Goal: Information Seeking & Learning: Learn about a topic

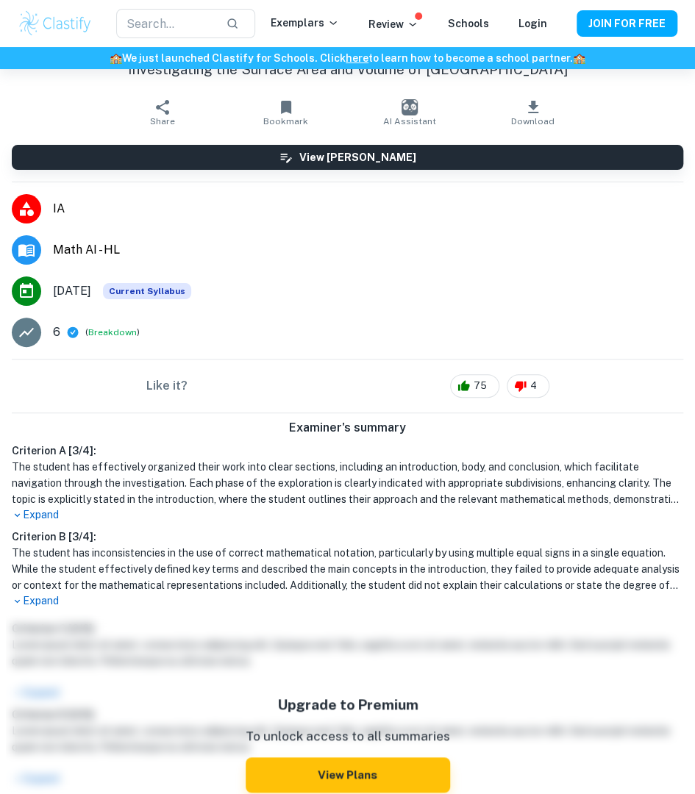
scroll to position [75, 0]
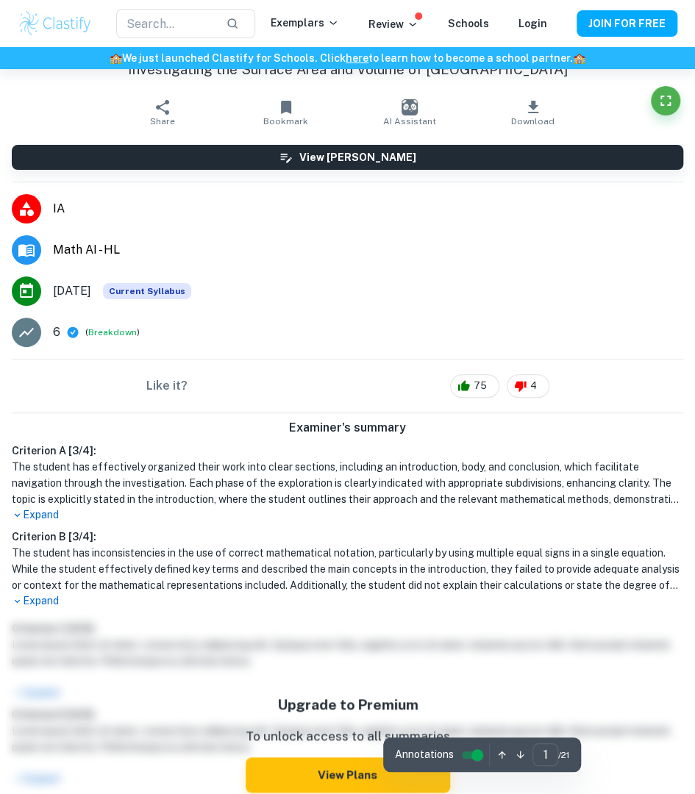
type input "2"
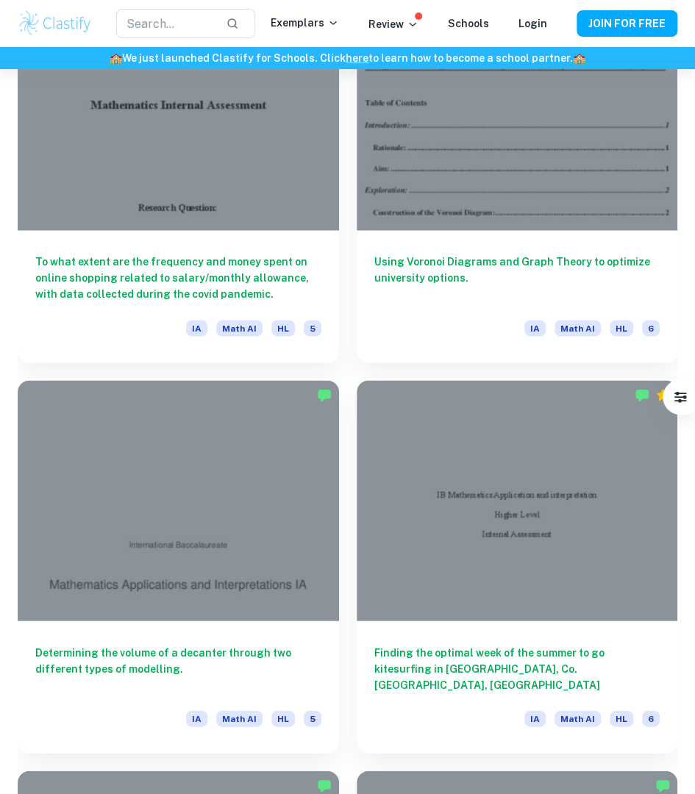
scroll to position [3512, 0]
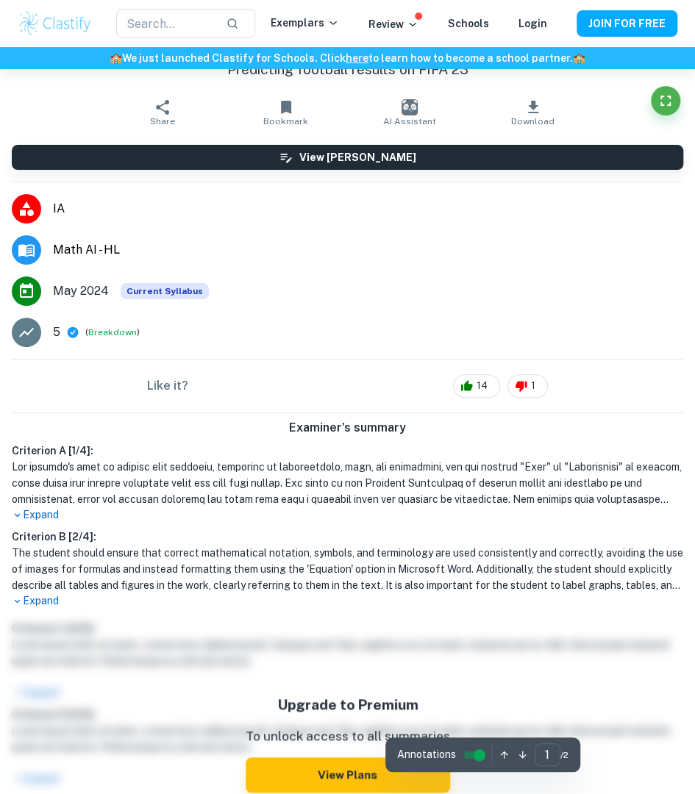
scroll to position [126, 0]
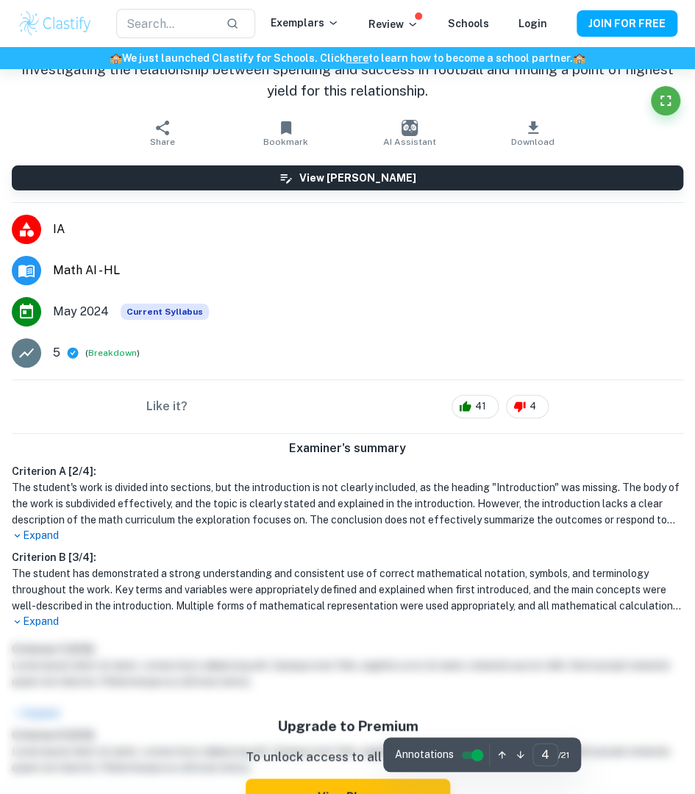
type input "5"
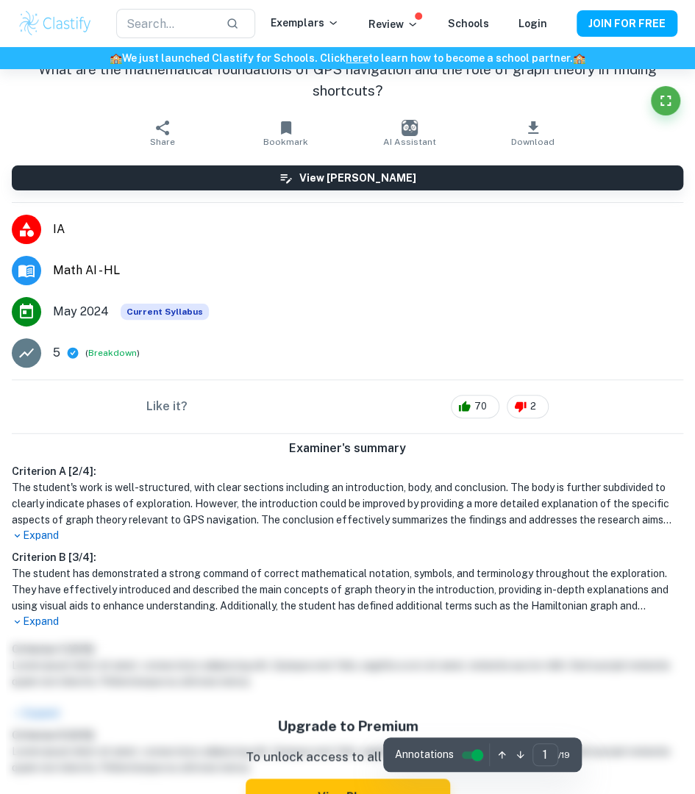
scroll to position [126, 0]
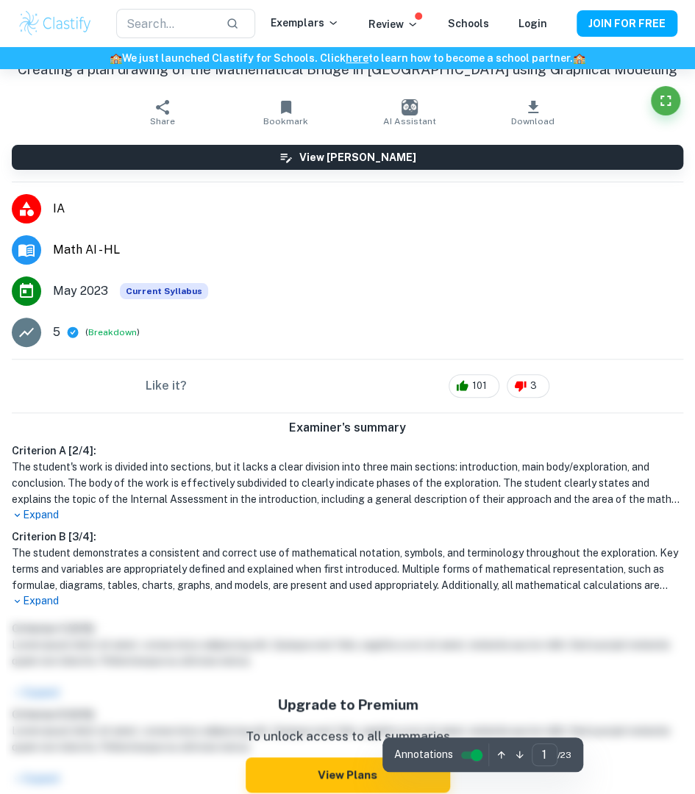
scroll to position [245, 0]
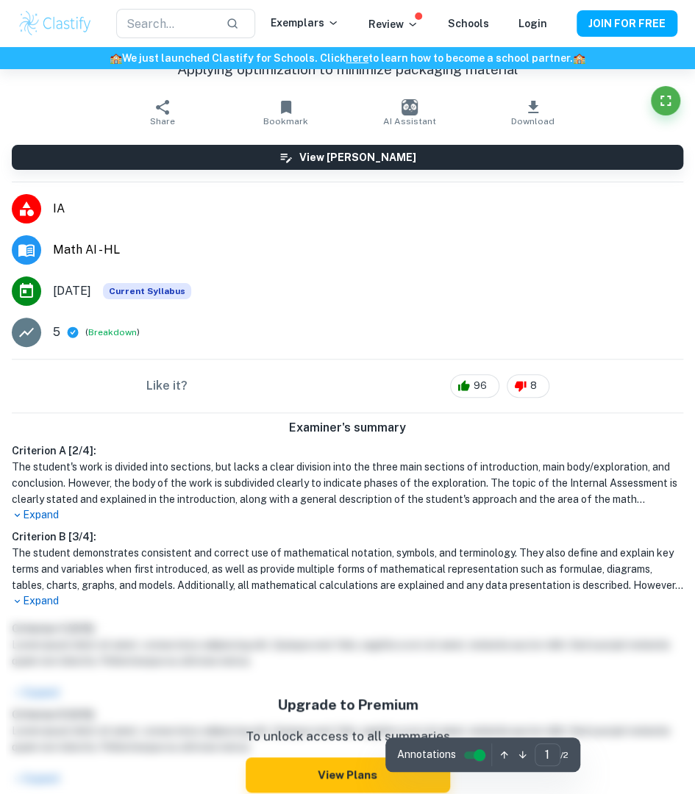
scroll to position [122, 0]
